Goal: Find specific fact: Find specific fact

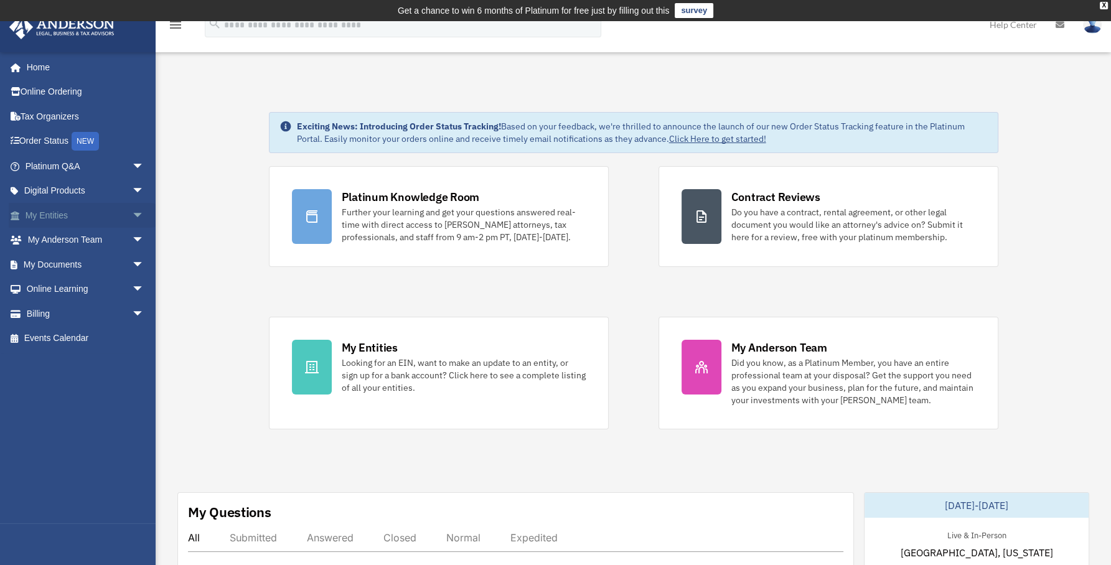
click at [39, 215] on link "My Entities arrow_drop_down" at bounding box center [86, 215] width 154 height 25
click at [132, 213] on span "arrow_drop_down" at bounding box center [144, 216] width 25 height 26
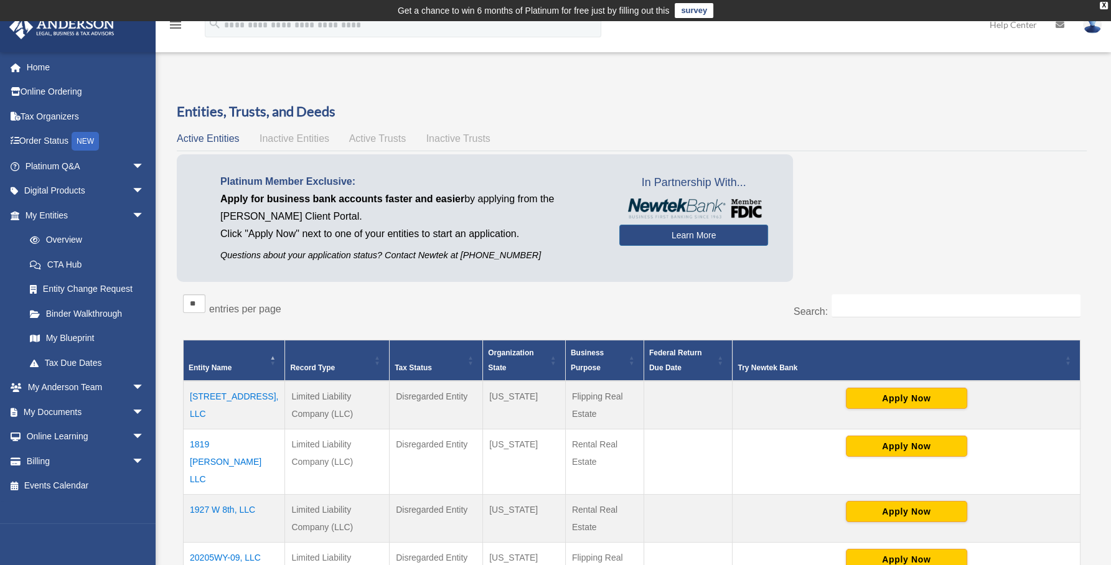
click at [224, 398] on td "[STREET_ADDRESS], LLC" at bounding box center [234, 405] width 101 height 49
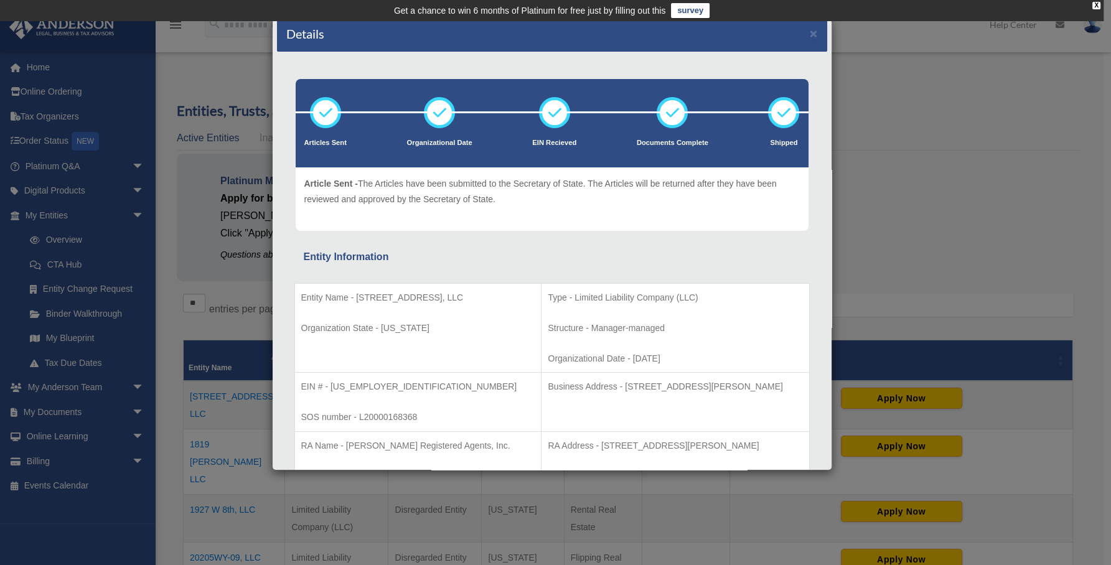
scroll to position [12, 0]
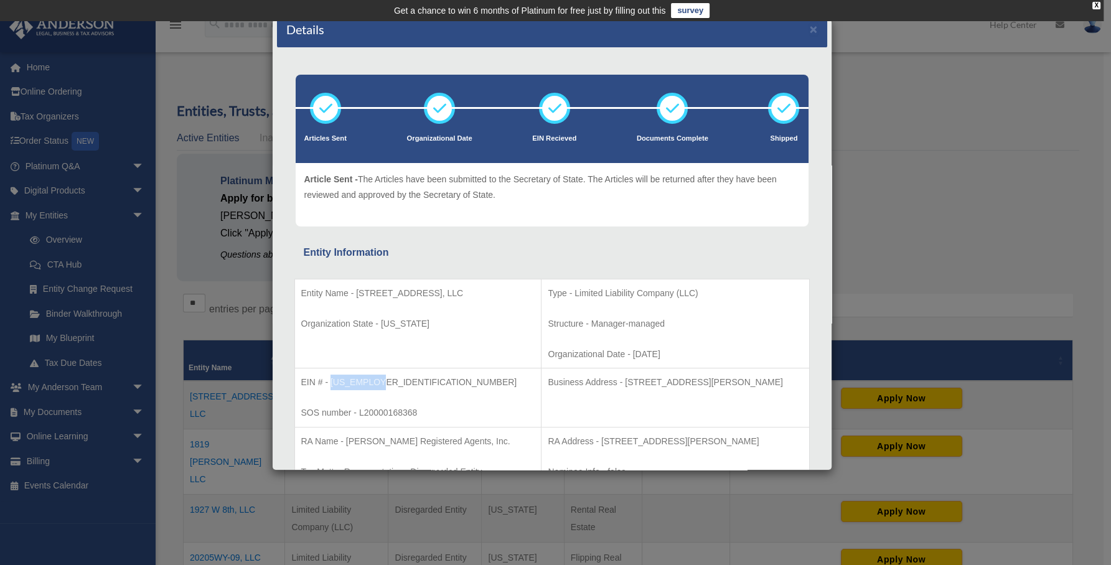
drag, startPoint x: 330, startPoint y: 382, endPoint x: 379, endPoint y: 380, distance: 48.6
click at [379, 381] on p "EIN # - [US_EMPLOYER_IDENTIFICATION_NUMBER]" at bounding box center [418, 383] width 234 height 16
copy p "[US_EMPLOYER_IDENTIFICATION_NUMBER]"
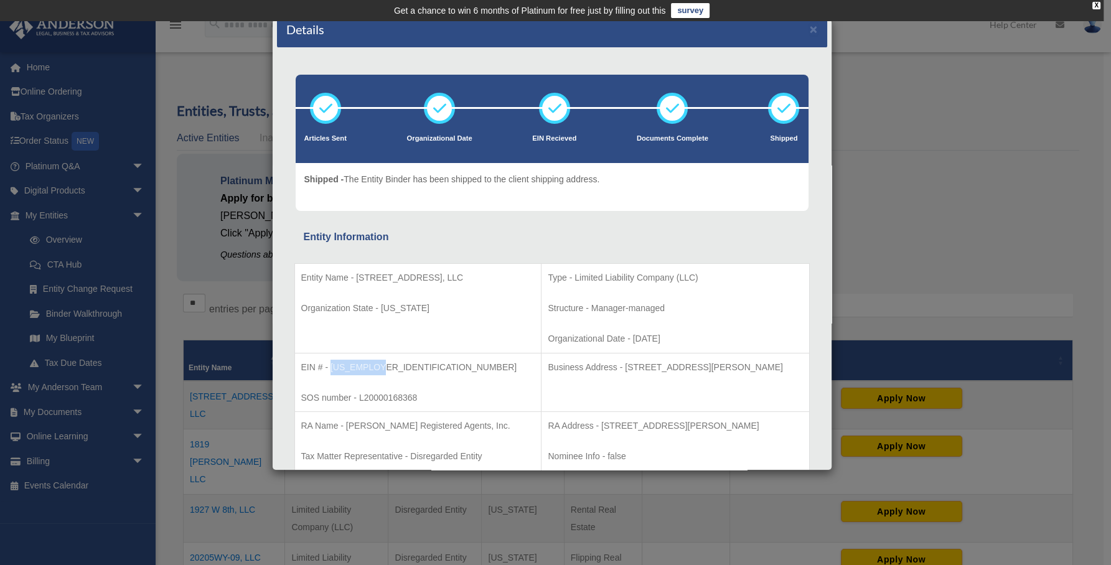
copy p "[US_EMPLOYER_IDENTIFICATION_NUMBER]"
